Goal: Information Seeking & Learning: Learn about a topic

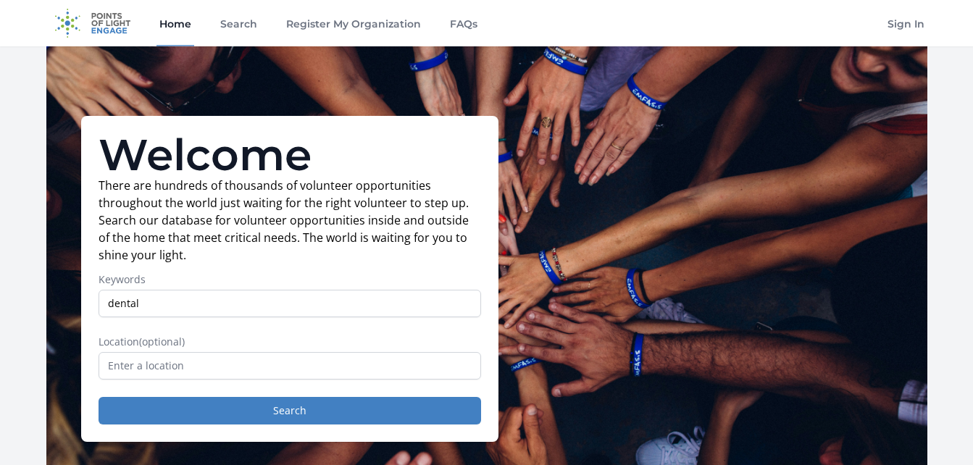
type input "dental"
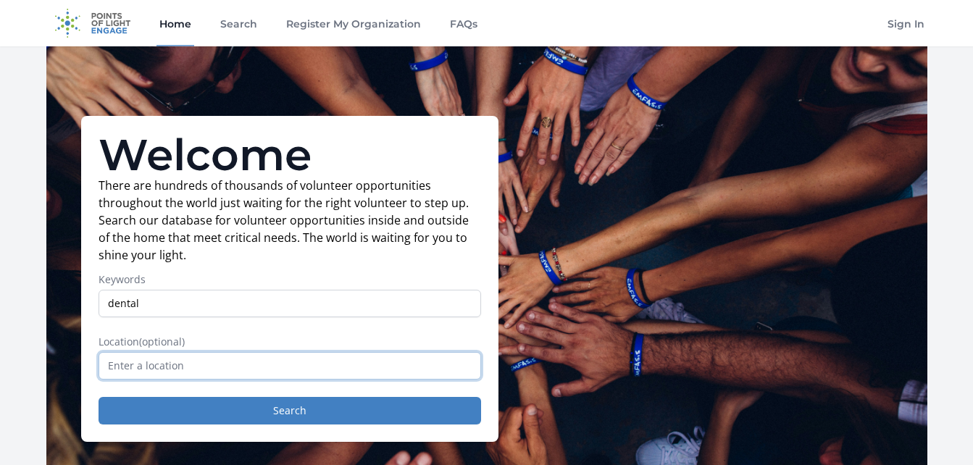
click at [191, 364] on input "text" at bounding box center [290, 366] width 383 height 28
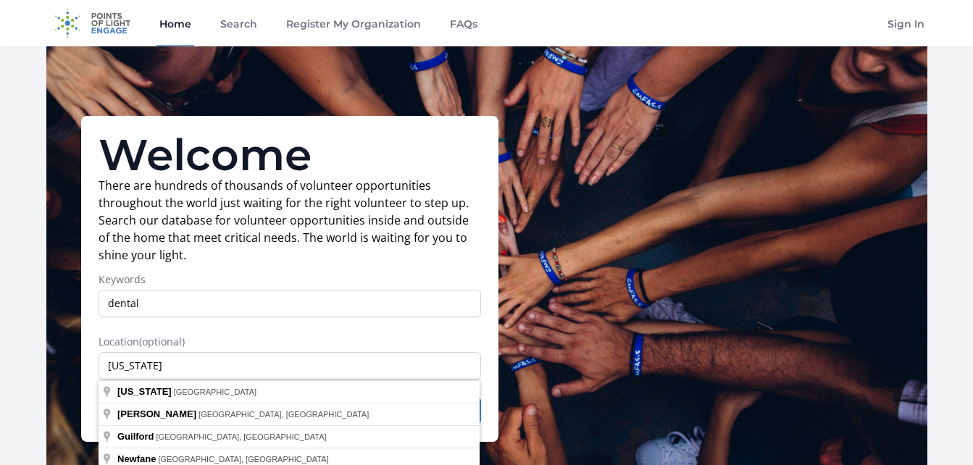
type input "Vermont, USA"
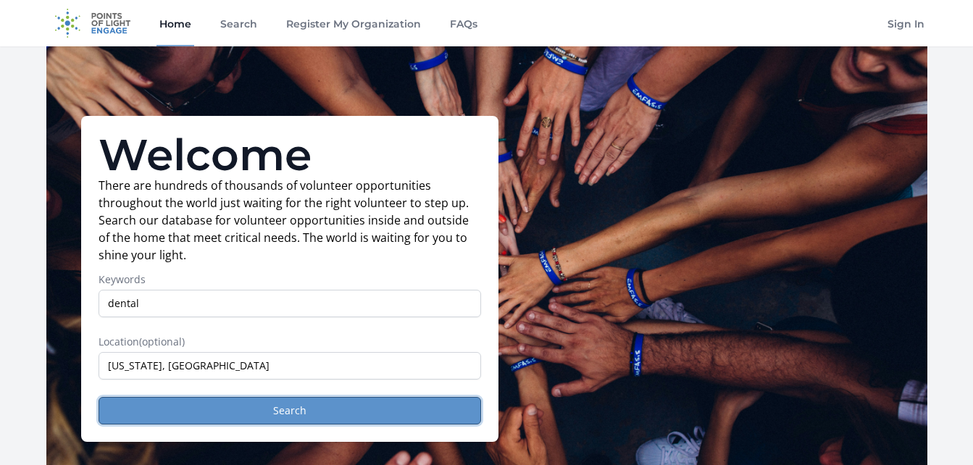
click at [165, 415] on button "Search" at bounding box center [290, 411] width 383 height 28
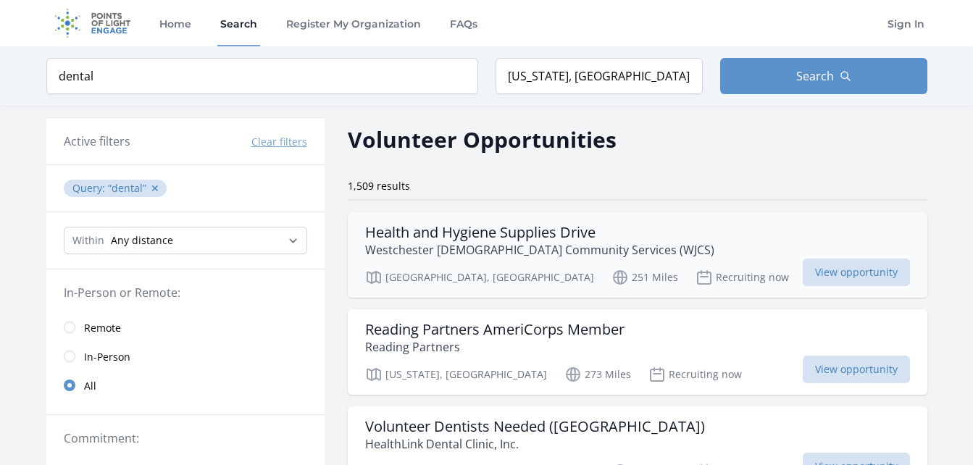
scroll to position [72, 0]
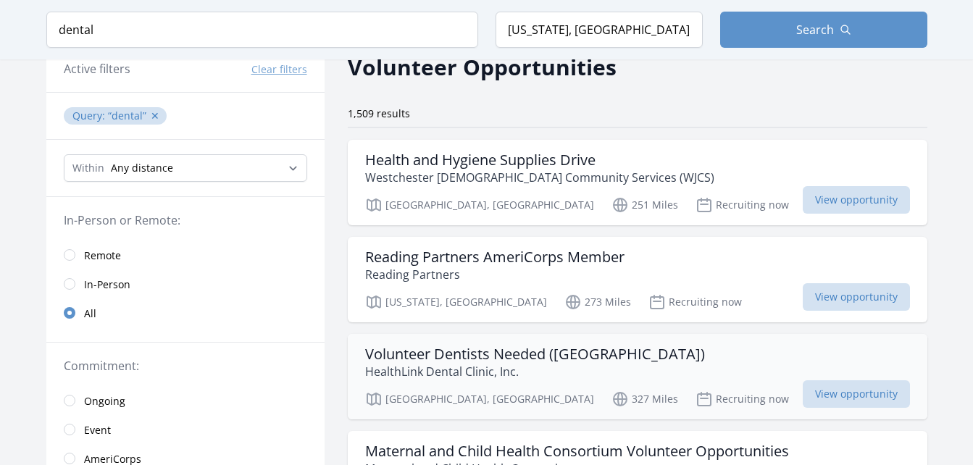
click at [544, 360] on h3 "Volunteer Dentists Needed (Bucks County)" at bounding box center [535, 354] width 340 height 17
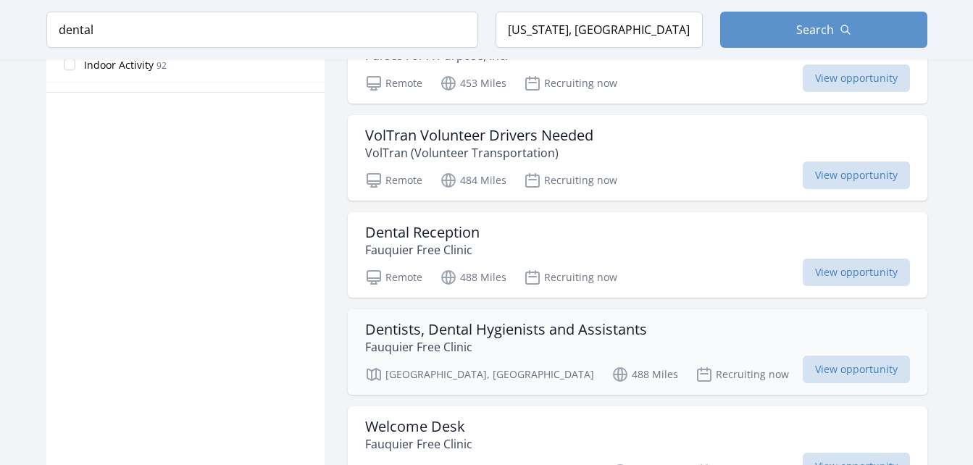
scroll to position [1377, 0]
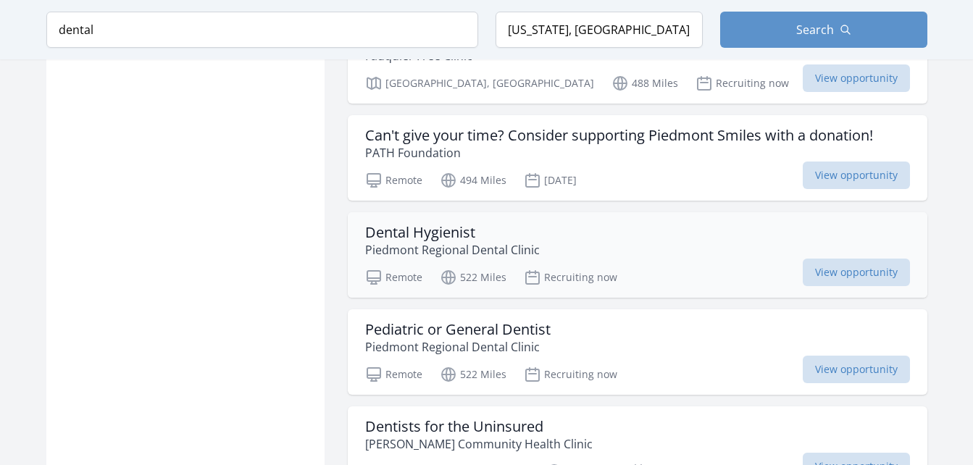
click at [426, 228] on h3 "Dental Hygienist" at bounding box center [452, 232] width 175 height 17
click at [284, 33] on input "dental" at bounding box center [262, 30] width 432 height 36
click at [309, 33] on input "dental" at bounding box center [262, 30] width 432 height 36
click button "submit" at bounding box center [0, 0] width 0 height 0
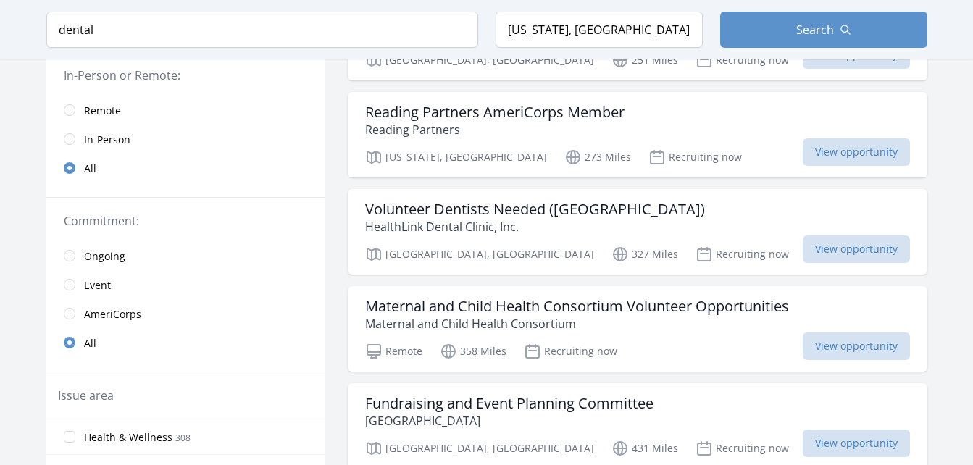
scroll to position [0, 0]
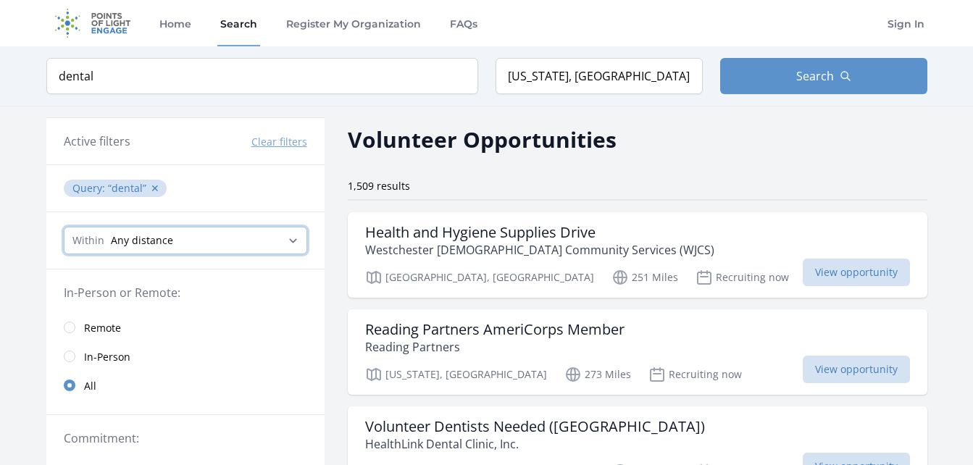
click at [222, 247] on select "Any distance , 5 Miles , 20 Miles , 50 Miles , 100 Miles" at bounding box center [186, 241] width 244 height 28
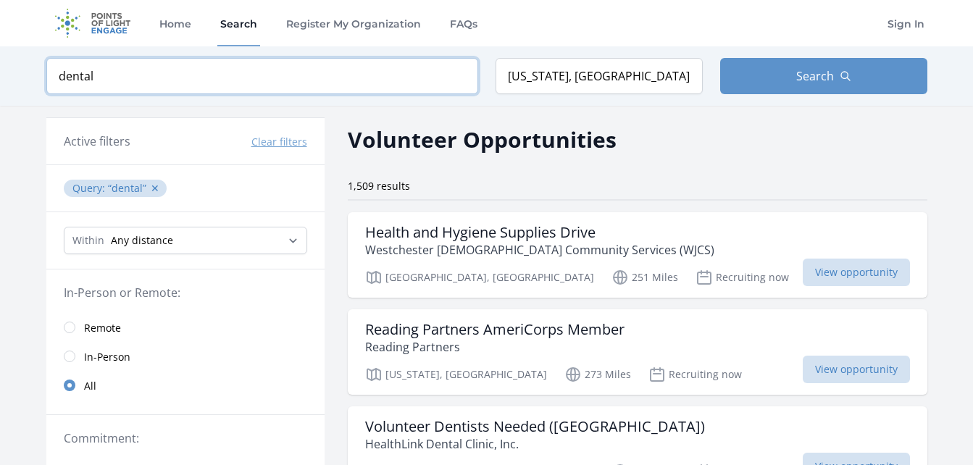
click at [129, 80] on input "dental" at bounding box center [262, 76] width 432 height 36
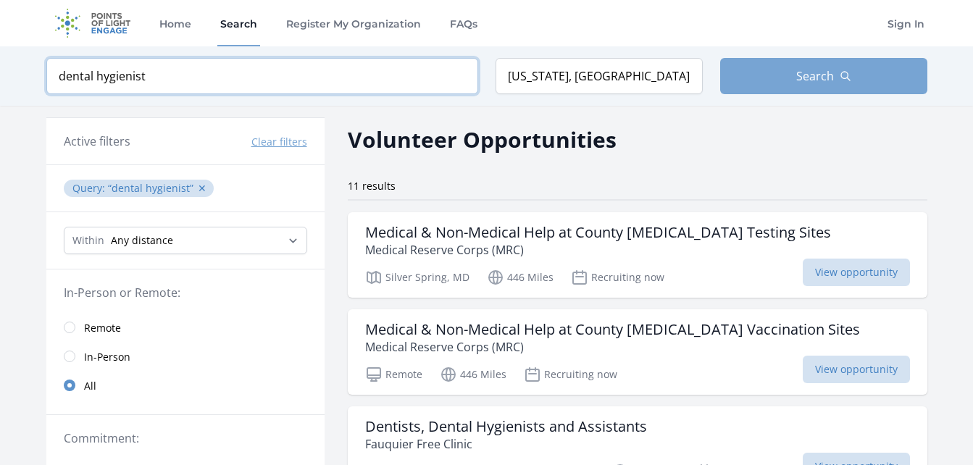
type input "dental hygienist"
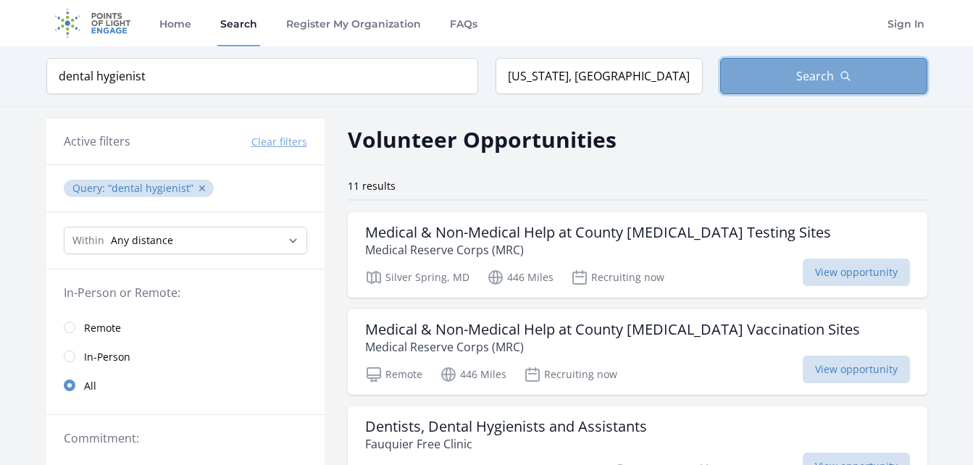
click at [796, 67] on button "Search" at bounding box center [823, 76] width 207 height 36
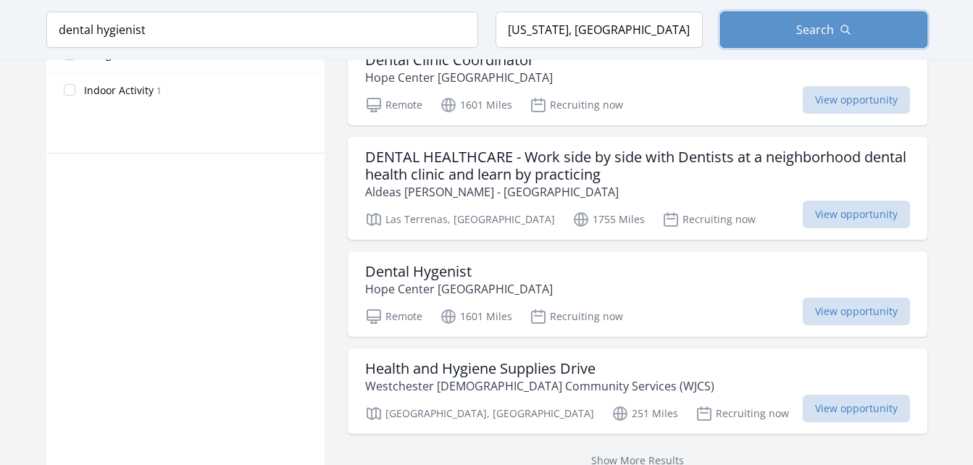
scroll to position [942, 0]
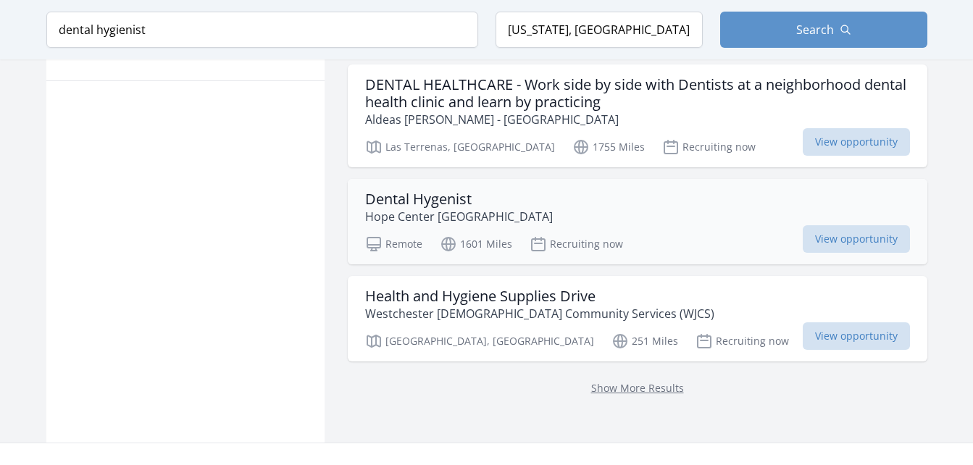
click at [417, 205] on h3 "Dental Hygenist" at bounding box center [459, 199] width 188 height 17
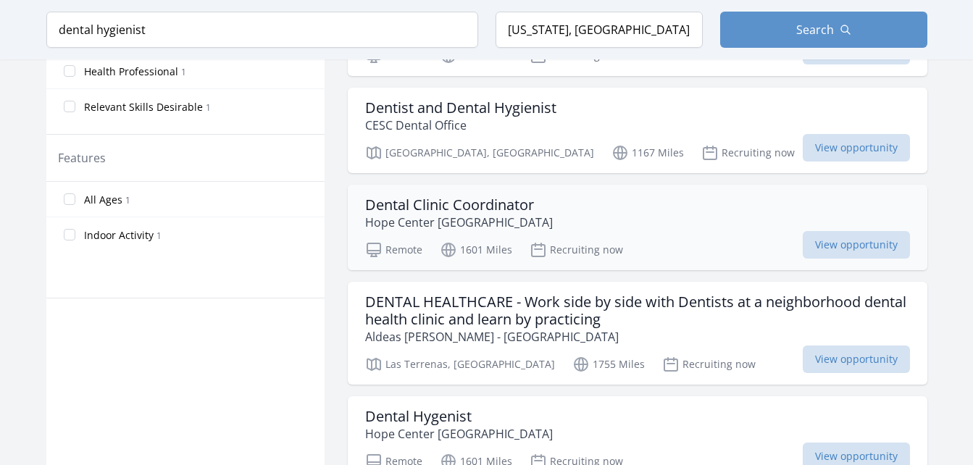
scroll to position [652, 0]
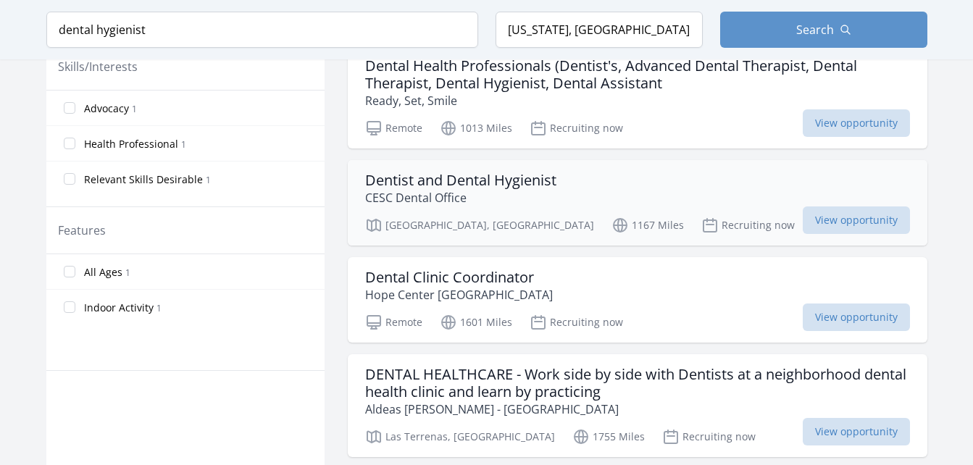
click at [449, 178] on h3 "Dentist and Dental Hygienist" at bounding box center [460, 180] width 191 height 17
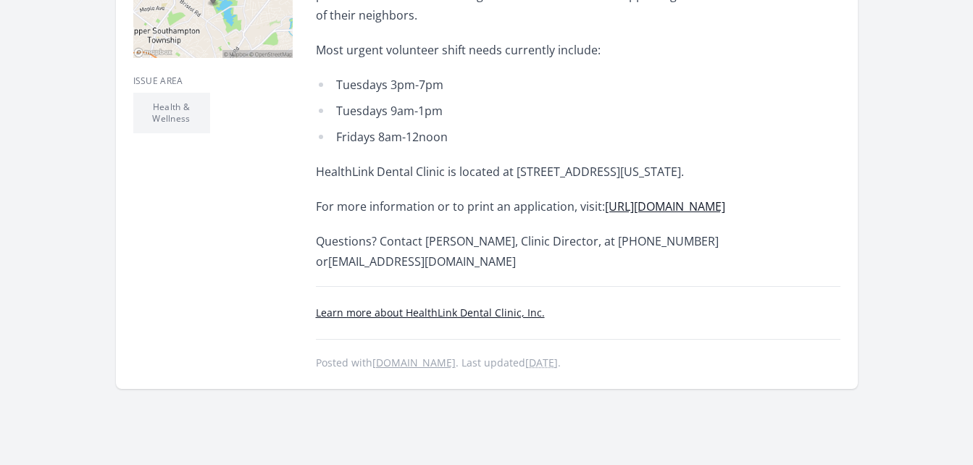
scroll to position [217, 0]
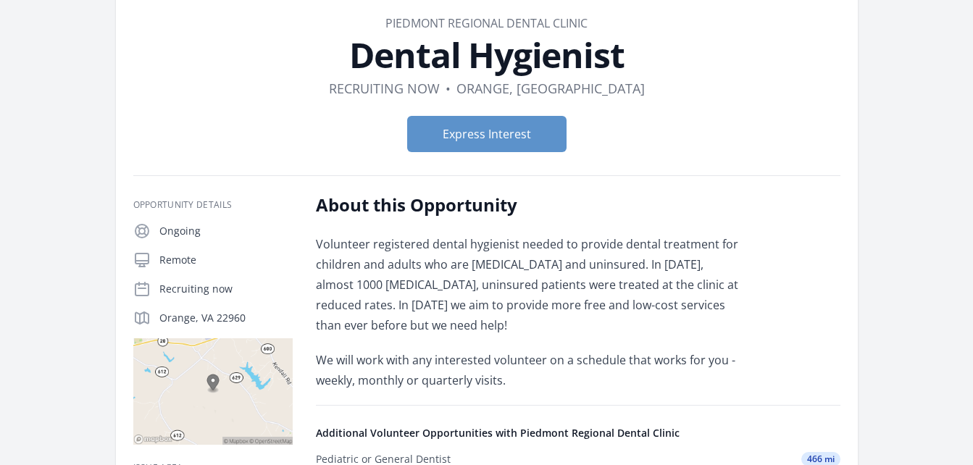
scroll to position [217, 0]
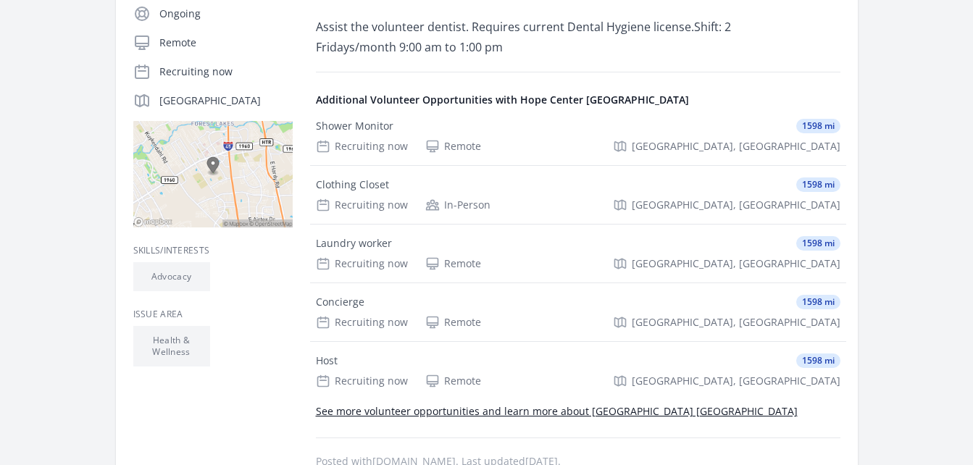
scroll to position [362, 0]
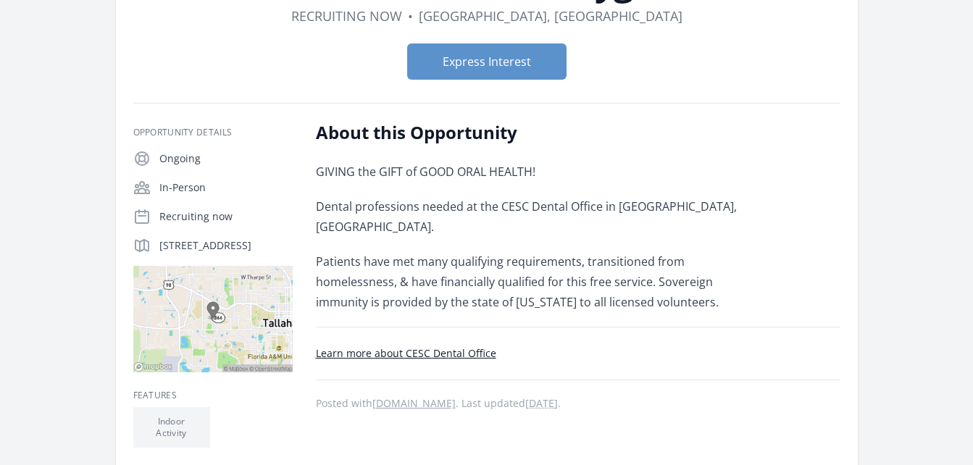
scroll to position [72, 0]
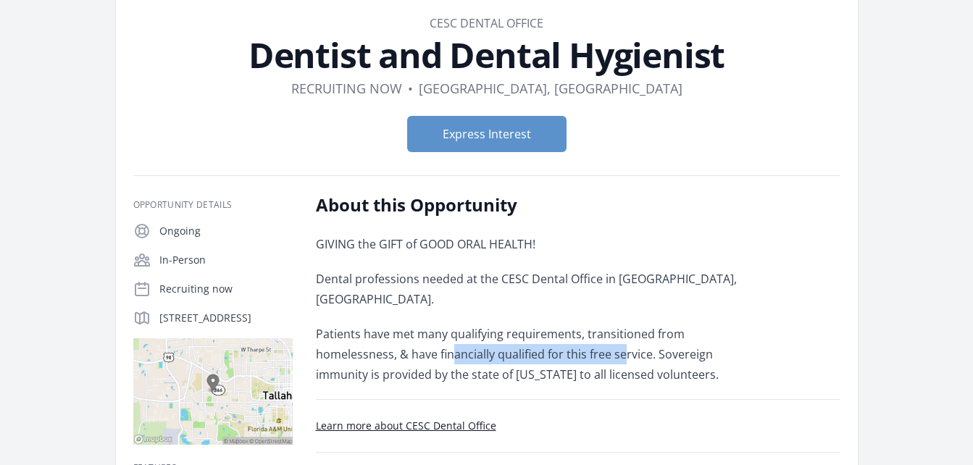
drag, startPoint x: 452, startPoint y: 328, endPoint x: 623, endPoint y: 344, distance: 172.5
click at [623, 344] on p "Patients have met many qualifying requirements, transitioned from homelessness,…" at bounding box center [528, 354] width 424 height 61
drag, startPoint x: 623, startPoint y: 344, endPoint x: 615, endPoint y: 343, distance: 8.7
click at [615, 343] on p "Patients have met many qualifying requirements, transitioned from homelessness,…" at bounding box center [528, 354] width 424 height 61
click at [448, 419] on link "Learn more about CESC Dental Office" at bounding box center [406, 426] width 180 height 14
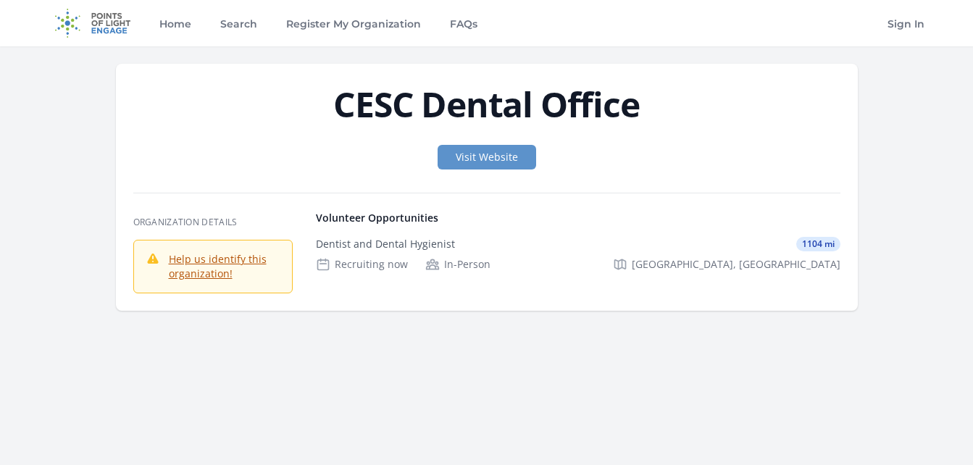
click at [252, 260] on link "Help us identify this organization!" at bounding box center [218, 266] width 98 height 28
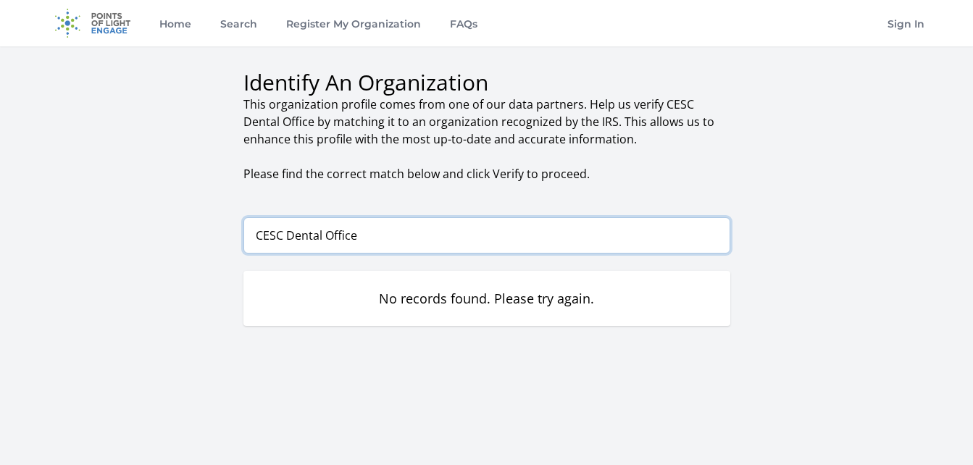
click at [351, 243] on input "CESC Dental Office" at bounding box center [487, 235] width 487 height 36
click at [351, 242] on input "CESC Dental Office" at bounding box center [487, 235] width 487 height 36
